Goal: Task Accomplishment & Management: Use online tool/utility

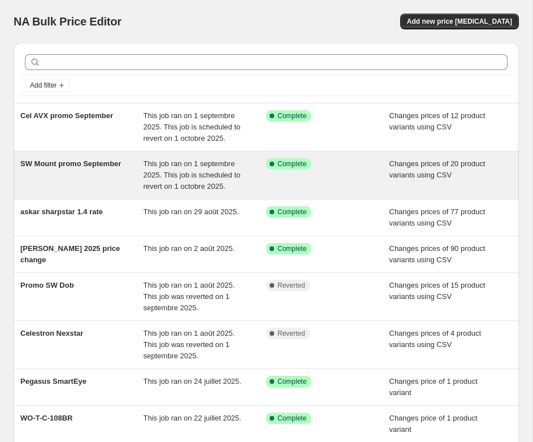
click at [116, 178] on div "SW Mount promo September" at bounding box center [81, 175] width 123 height 34
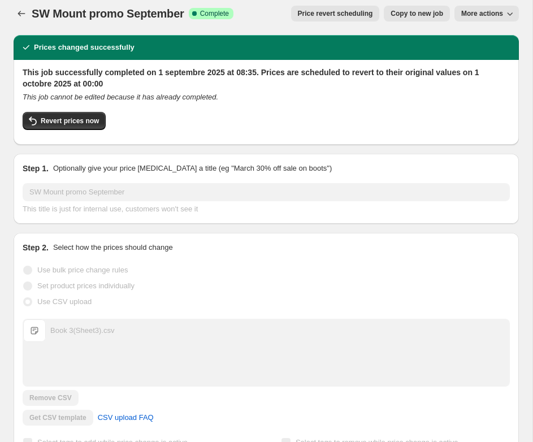
scroll to position [8, 0]
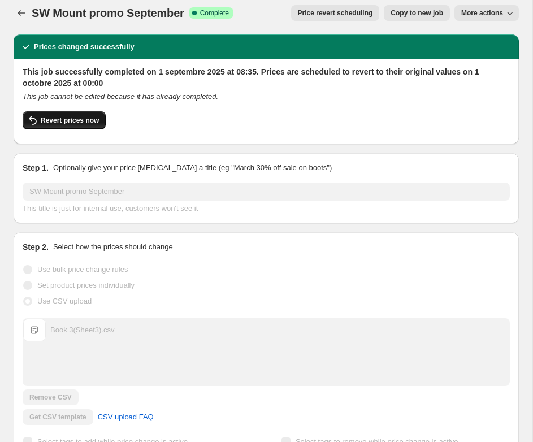
click at [94, 123] on span "Revert prices now" at bounding box center [70, 120] width 58 height 9
checkbox input "false"
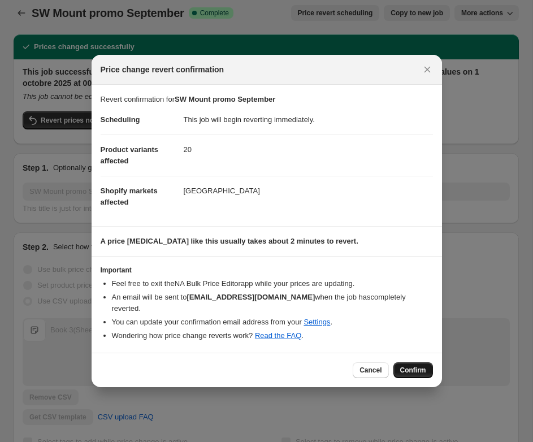
click at [418, 366] on span "Confirm" at bounding box center [413, 370] width 26 height 9
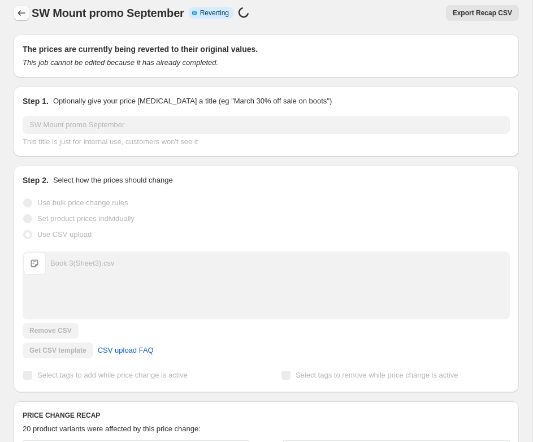
click at [20, 12] on icon "Price change jobs" at bounding box center [21, 12] width 11 height 11
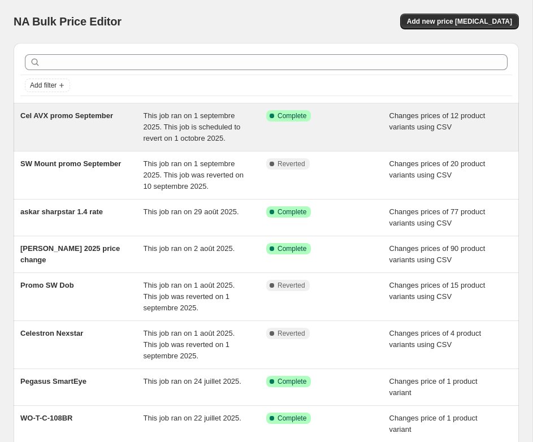
click at [110, 124] on div "Cel AVX promo September" at bounding box center [81, 127] width 123 height 34
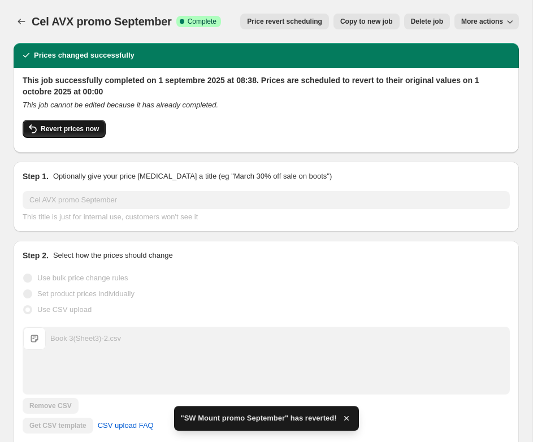
click at [69, 129] on span "Revert prices now" at bounding box center [70, 128] width 58 height 9
checkbox input "false"
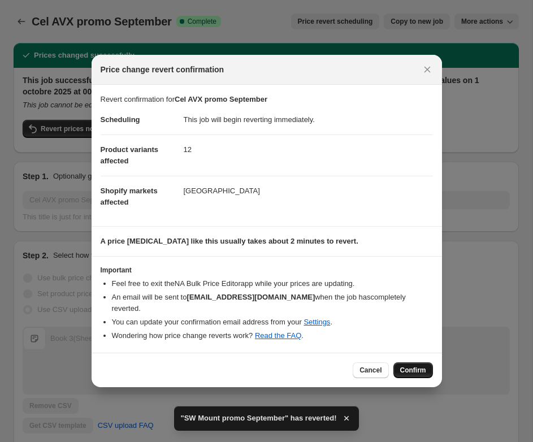
click at [421, 366] on span "Confirm" at bounding box center [413, 370] width 26 height 9
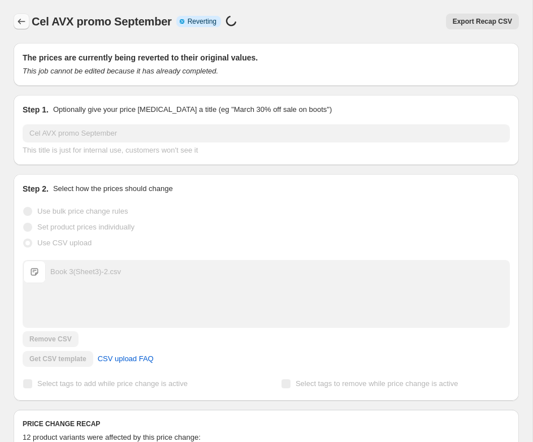
click at [24, 23] on icon "Price change jobs" at bounding box center [21, 21] width 11 height 11
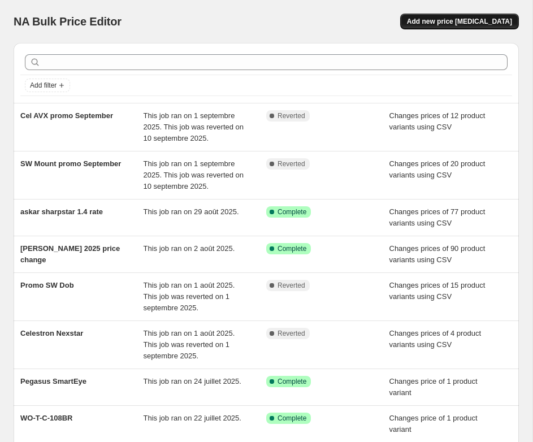
click at [472, 19] on span "Add new price [MEDICAL_DATA]" at bounding box center [459, 21] width 105 height 9
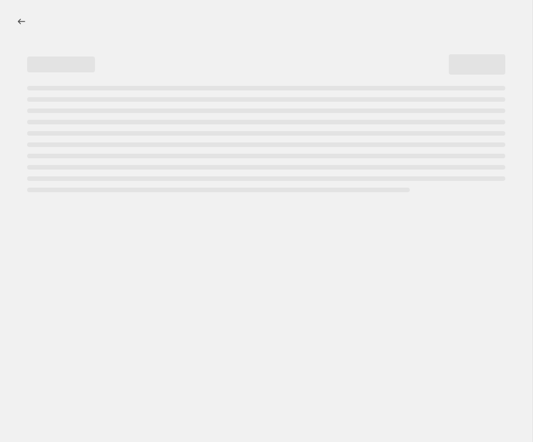
select select "percentage"
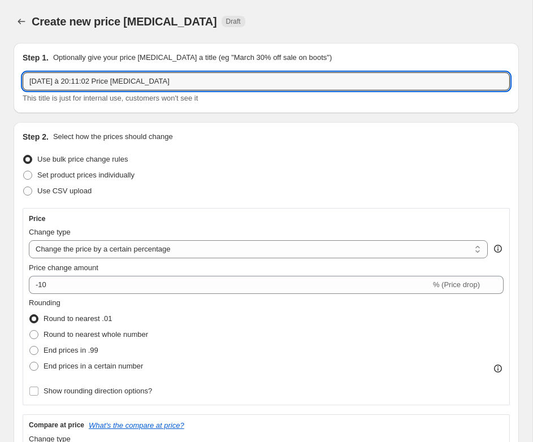
drag, startPoint x: 210, startPoint y: 84, endPoint x: -43, endPoint y: 68, distance: 253.6
click at [0, 68] on html "Home Settings Plans Skip to content Create new price [MEDICAL_DATA]. This page …" at bounding box center [266, 221] width 533 height 442
type input "CEL"
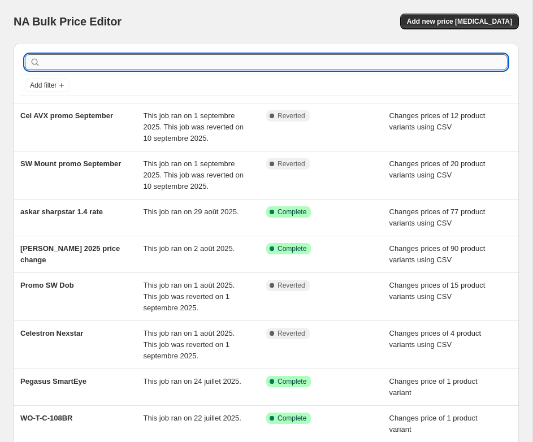
click at [406, 61] on input "text" at bounding box center [275, 62] width 464 height 16
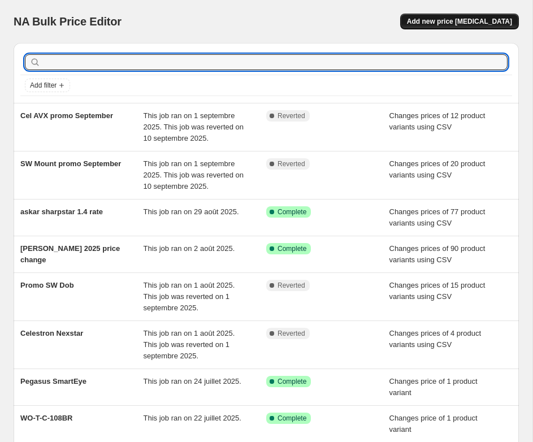
click at [481, 18] on span "Add new price [MEDICAL_DATA]" at bounding box center [459, 21] width 105 height 9
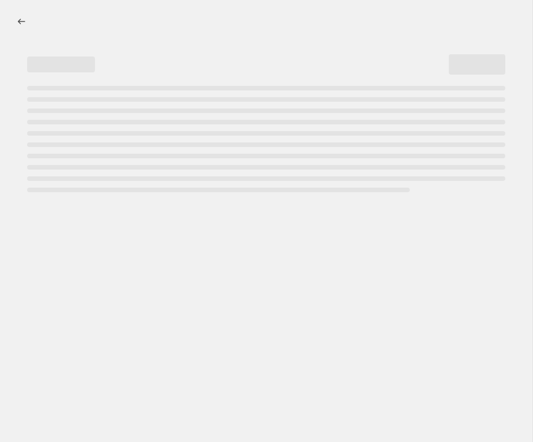
select select "percentage"
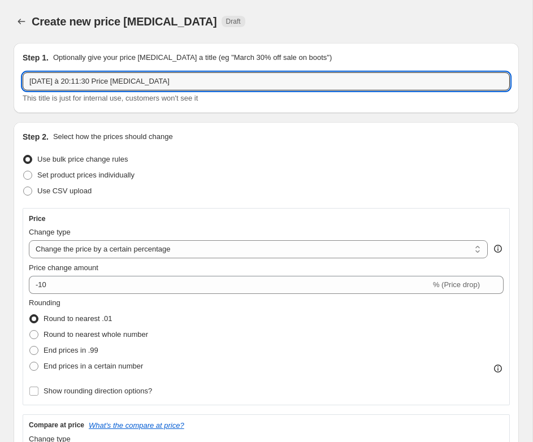
drag, startPoint x: 91, startPoint y: 84, endPoint x: 20, endPoint y: 81, distance: 71.3
click at [20, 81] on div "Step 1. Optionally give your price change job a title (eg "March 30% off sale o…" at bounding box center [266, 78] width 505 height 70
type input "CEL AVX direct"
click at [79, 190] on span "Use CSV upload" at bounding box center [64, 190] width 54 height 8
click at [24, 187] on input "Use CSV upload" at bounding box center [23, 186] width 1 height 1
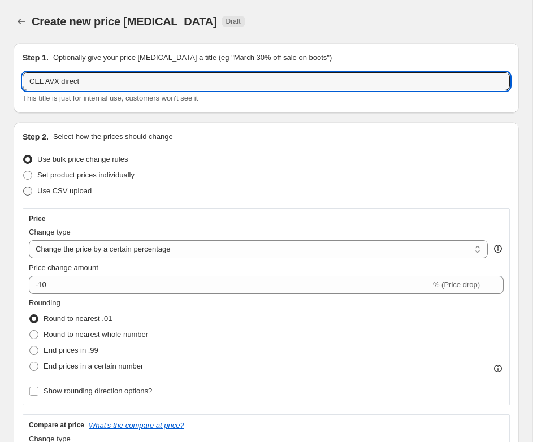
radio input "true"
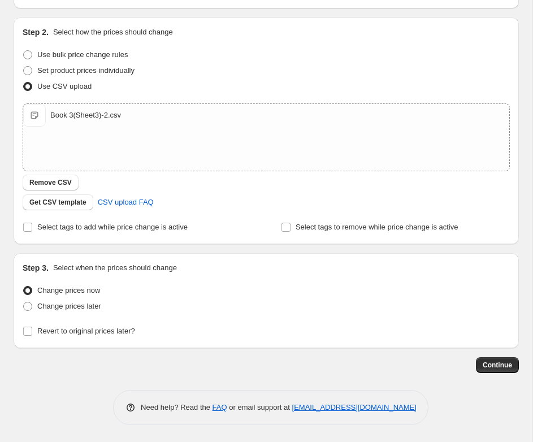
scroll to position [105, 0]
click at [67, 335] on span "Revert to original prices later?" at bounding box center [86, 331] width 98 height 8
click at [32, 335] on input "Revert to original prices later?" at bounding box center [27, 331] width 9 height 9
checkbox input "true"
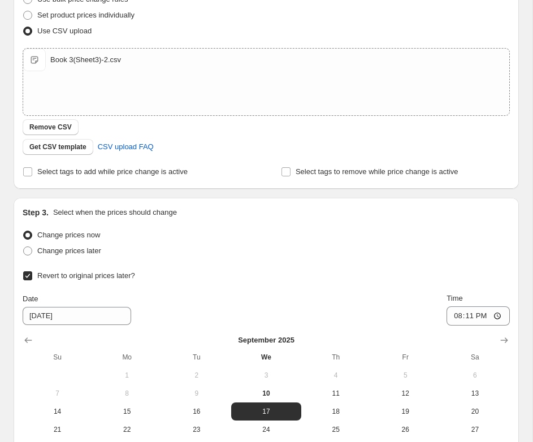
scroll to position [277, 0]
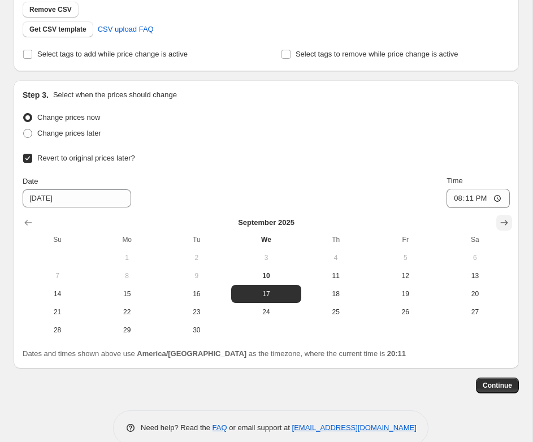
click at [506, 218] on icon "Show next month, October 2025" at bounding box center [503, 222] width 11 height 11
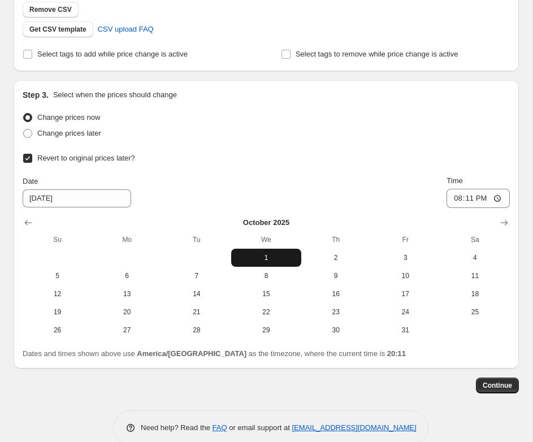
click at [265, 255] on span "1" at bounding box center [266, 257] width 60 height 9
type input "[DATE]"
click at [488, 201] on input "20:11" at bounding box center [477, 198] width 63 height 19
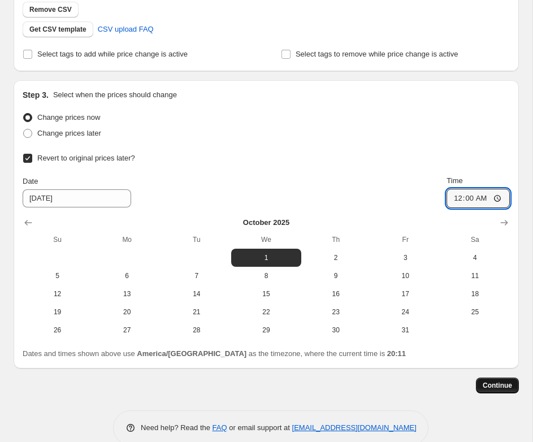
type input "00:00"
click at [502, 389] on span "Continue" at bounding box center [496, 385] width 29 height 9
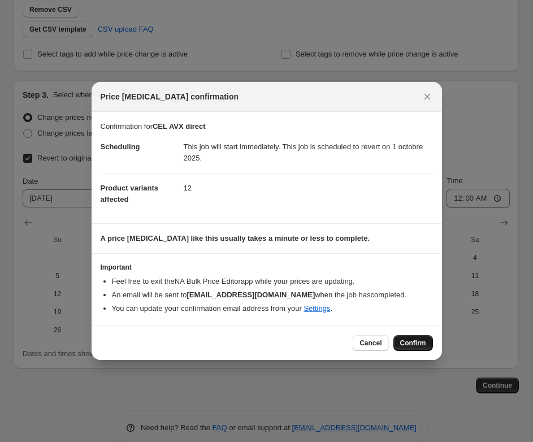
click at [414, 340] on span "Confirm" at bounding box center [413, 342] width 26 height 9
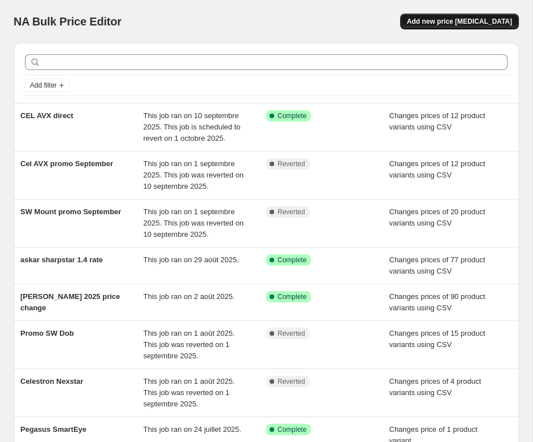
click at [462, 20] on span "Add new price [MEDICAL_DATA]" at bounding box center [459, 21] width 105 height 9
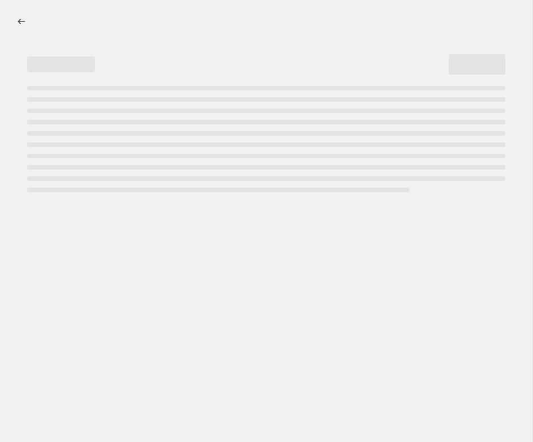
select select "percentage"
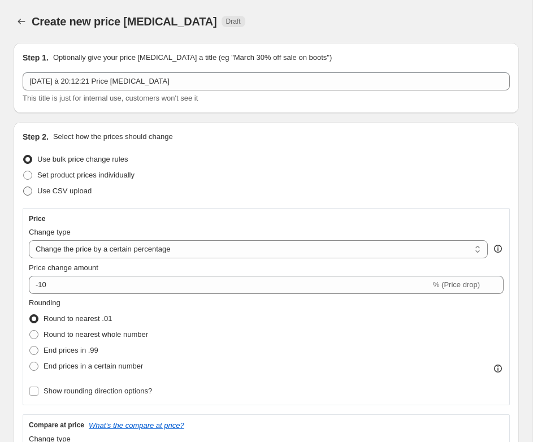
click at [75, 191] on span "Use CSV upload" at bounding box center [64, 190] width 54 height 8
click at [24, 187] on input "Use CSV upload" at bounding box center [23, 186] width 1 height 1
radio input "true"
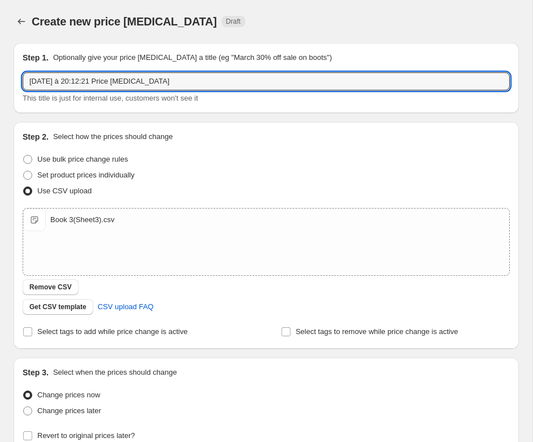
drag, startPoint x: 188, startPoint y: 83, endPoint x: -33, endPoint y: 74, distance: 221.7
click at [0, 74] on html "Home Settings Plans Skip to content Create new price change job. This page is r…" at bounding box center [266, 221] width 533 height 442
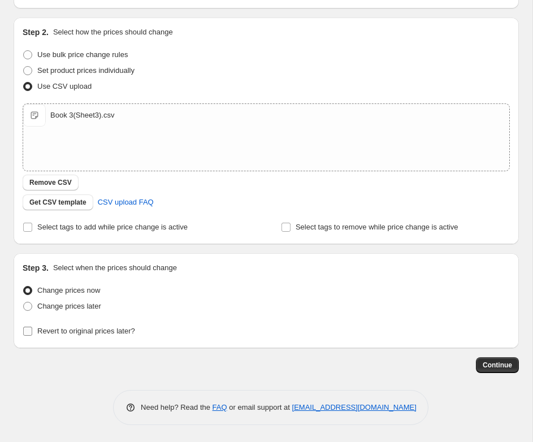
scroll to position [105, 0]
type input "SW Mount direct"
click at [98, 328] on span "Revert to original prices later?" at bounding box center [86, 331] width 98 height 8
click at [32, 328] on input "Revert to original prices later?" at bounding box center [27, 331] width 9 height 9
checkbox input "true"
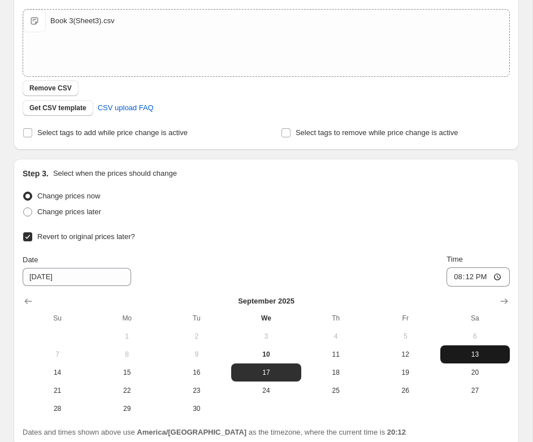
scroll to position [243, 0]
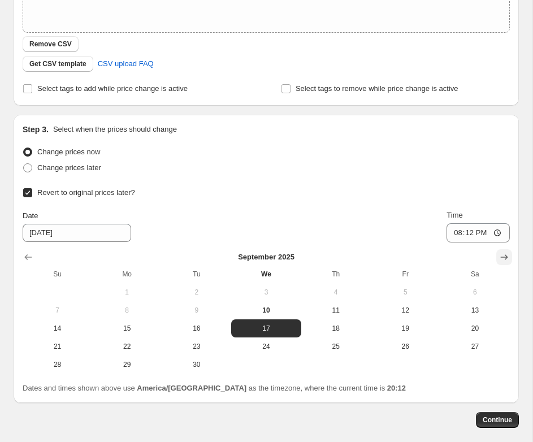
click at [504, 254] on icon "Show next month, October 2025" at bounding box center [503, 256] width 11 height 11
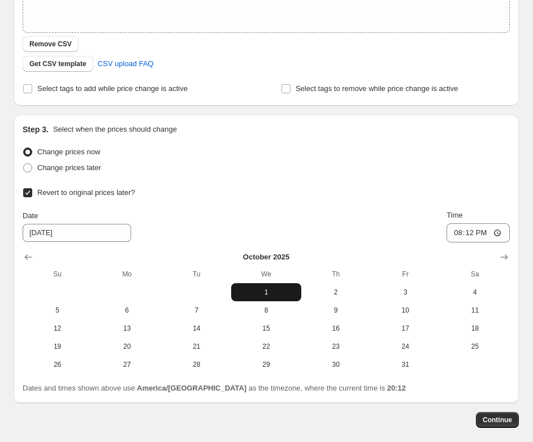
click at [269, 293] on span "1" at bounding box center [266, 292] width 60 height 9
type input "[DATE]"
click at [483, 234] on input "20:12" at bounding box center [477, 232] width 63 height 19
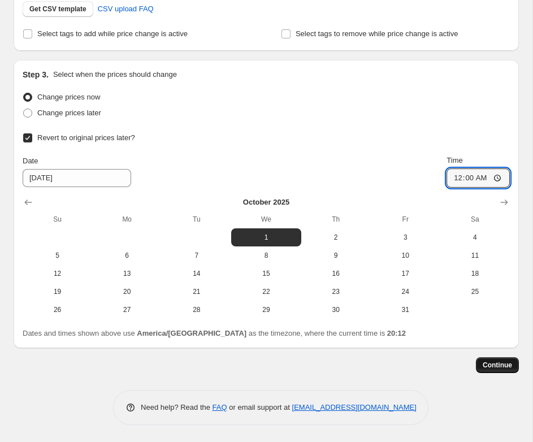
scroll to position [299, 0]
type input "00:00"
click at [501, 367] on span "Continue" at bounding box center [496, 364] width 29 height 9
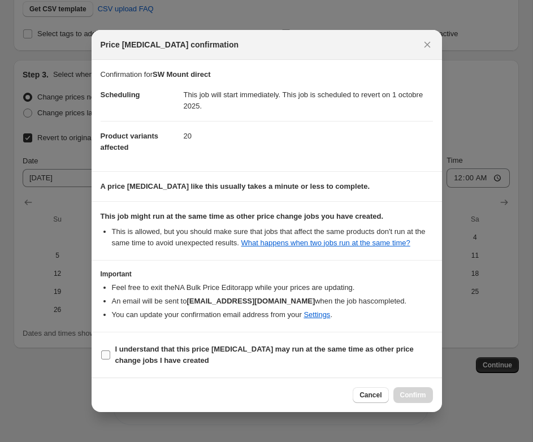
click at [159, 356] on b "I understand that this price change job may run at the same time as other price…" at bounding box center [264, 355] width 298 height 20
click at [110, 356] on input "I understand that this price change job may run at the same time as other price…" at bounding box center [105, 354] width 9 height 9
checkbox input "true"
click at [417, 399] on span "Confirm" at bounding box center [413, 394] width 26 height 9
